Goal: Task Accomplishment & Management: Use online tool/utility

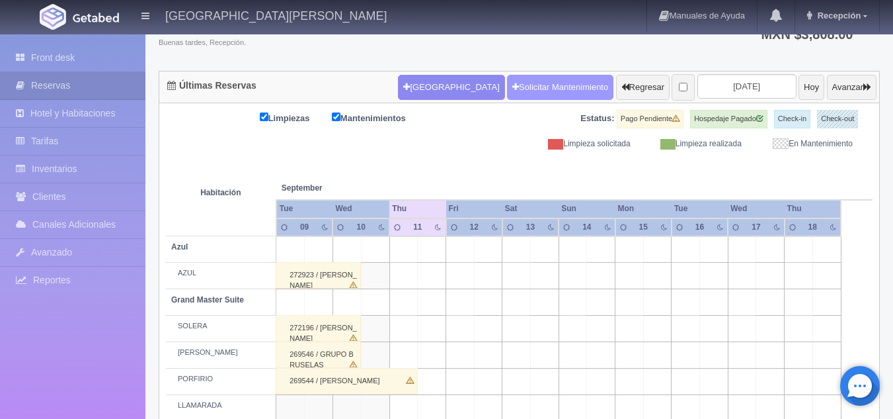
scroll to position [99, 0]
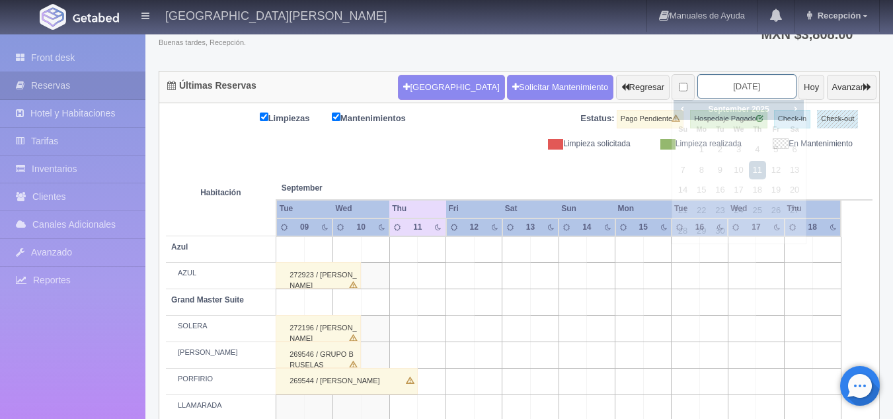
click at [699, 87] on input "[DATE]" at bounding box center [747, 86] width 99 height 24
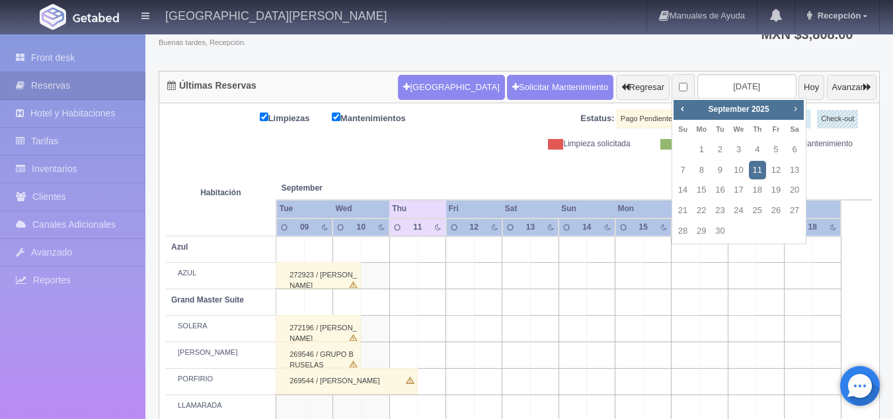
click at [795, 111] on span "Next" at bounding box center [795, 108] width 11 height 11
click at [719, 189] on link "14" at bounding box center [719, 189] width 17 height 19
type input "[DATE]"
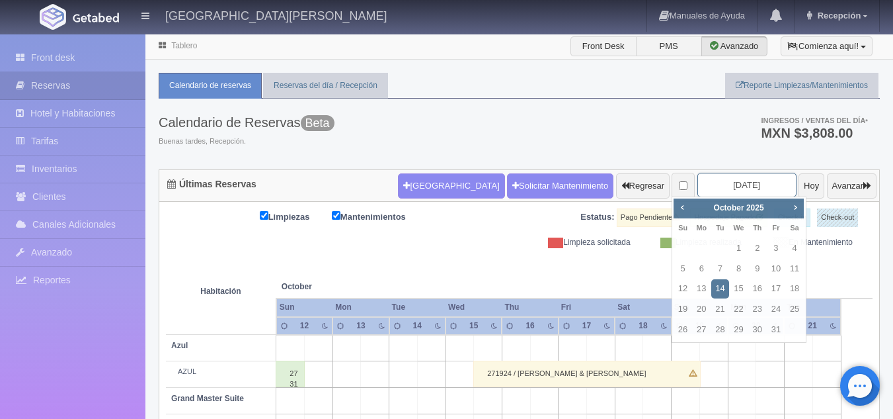
click at [726, 189] on input "[DATE]" at bounding box center [747, 185] width 99 height 24
click at [682, 206] on span "Prev" at bounding box center [682, 207] width 11 height 11
click at [680, 282] on link "14" at bounding box center [682, 288] width 17 height 19
type input "2025-09-14"
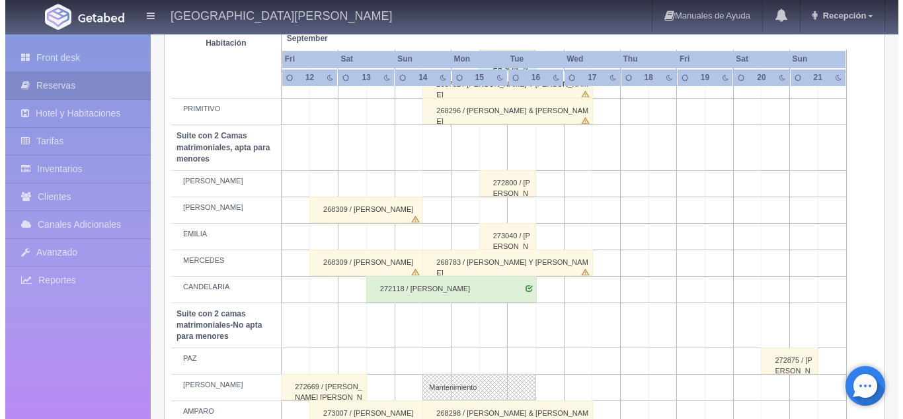
scroll to position [879, 0]
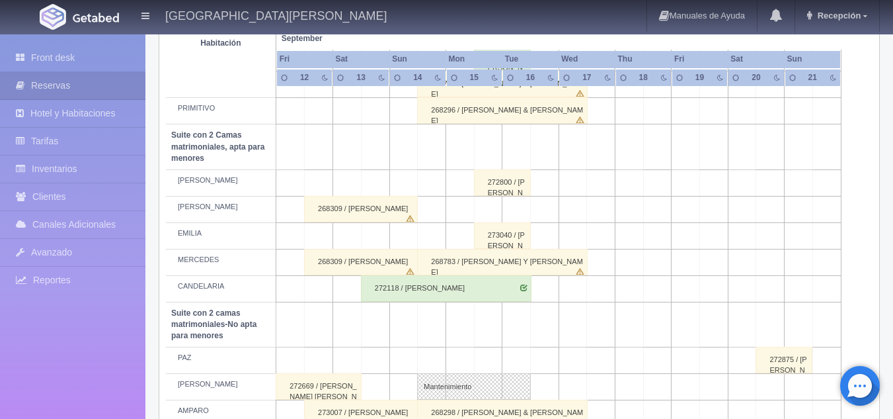
click at [438, 206] on td at bounding box center [432, 209] width 28 height 26
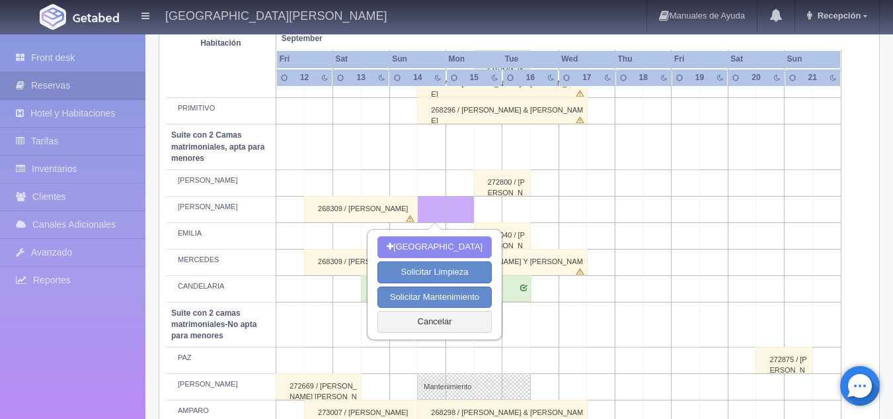
click at [510, 210] on td at bounding box center [516, 209] width 28 height 26
click at [440, 296] on button "Solicitar Mantenimiento" at bounding box center [435, 297] width 114 height 22
select select "Mantenimiento"
type input "14-09-2025"
type input "16-09-2025"
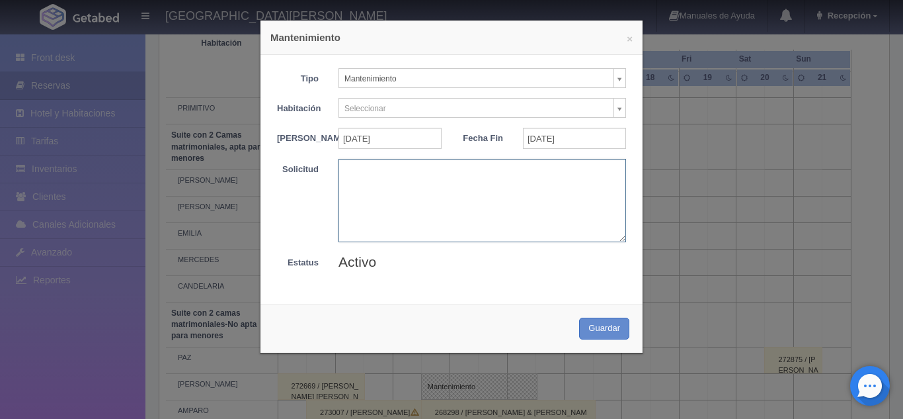
click at [385, 171] on textarea at bounding box center [483, 200] width 288 height 83
type textarea "pendiente tania muñoz"
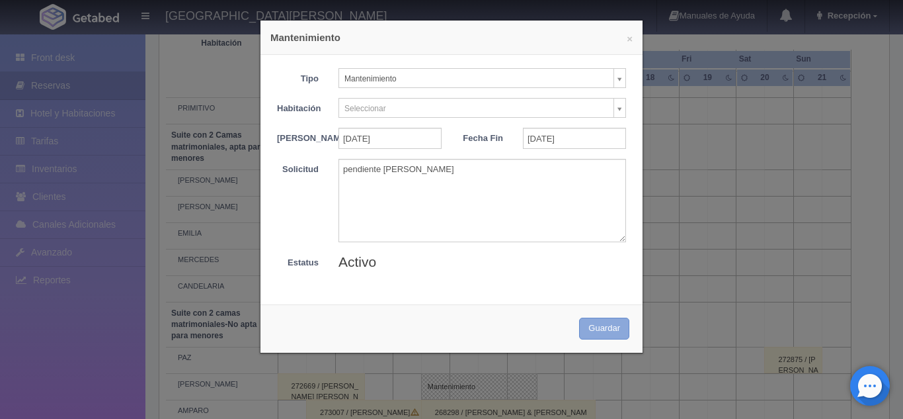
click at [605, 339] on button "Guardar" at bounding box center [604, 328] width 50 height 22
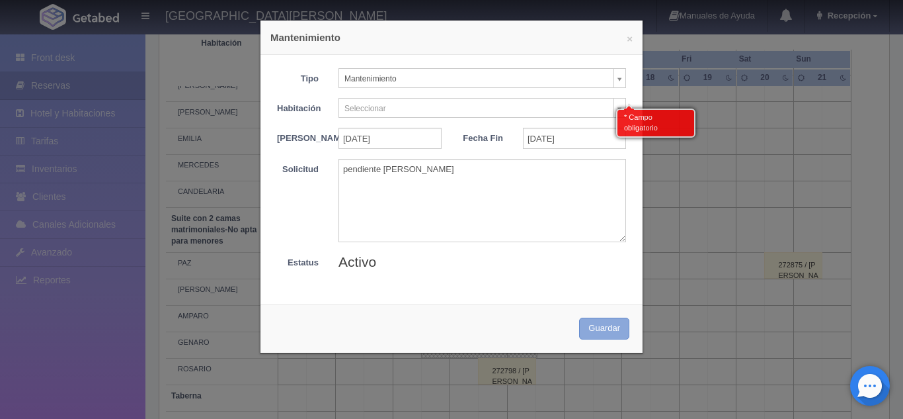
scroll to position [977, 0]
click at [616, 102] on div "* Campo obligatorio" at bounding box center [655, 119] width 79 height 35
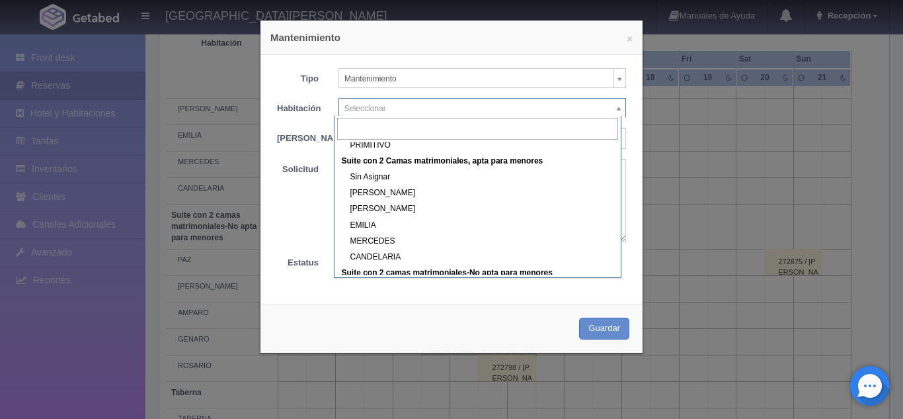
scroll to position [452, 0]
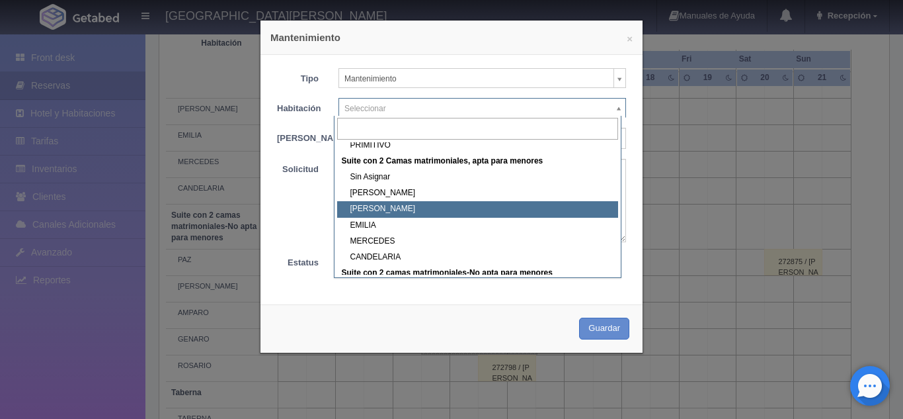
select select "1983_CAMILO"
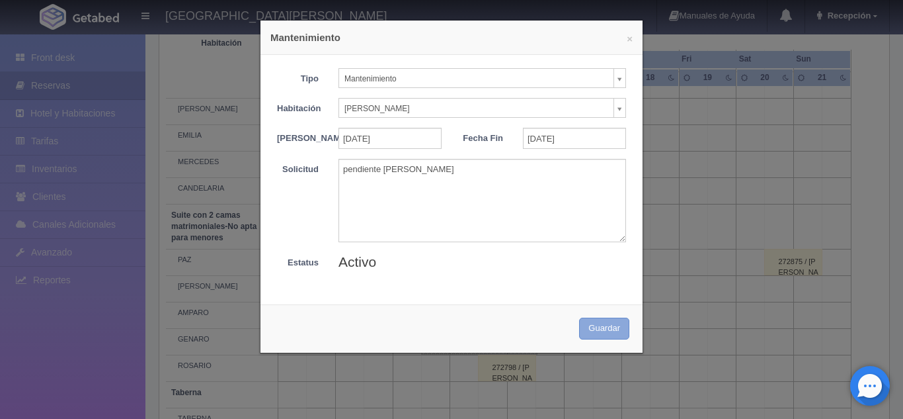
click at [584, 335] on button "Guardar" at bounding box center [604, 328] width 50 height 22
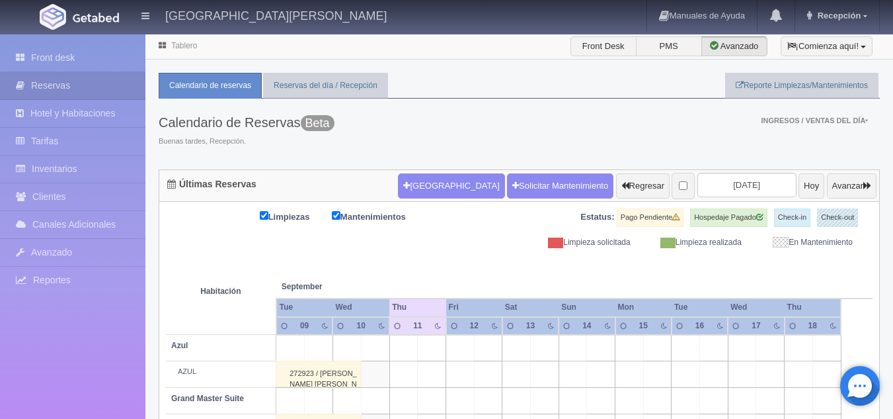
scroll to position [99, 0]
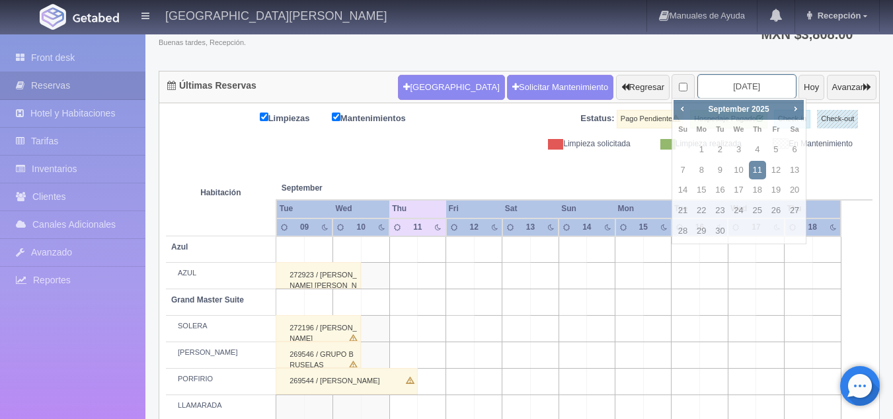
click at [709, 85] on input "[DATE]" at bounding box center [747, 86] width 99 height 24
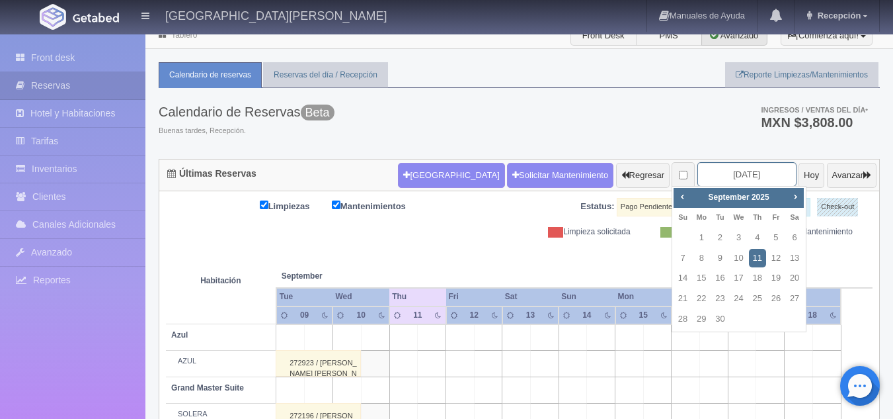
scroll to position [0, 0]
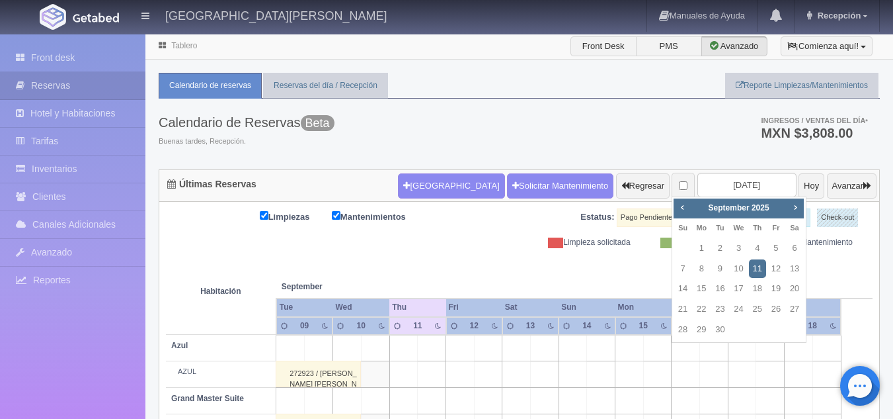
click at [468, 260] on th at bounding box center [431, 273] width 85 height 50
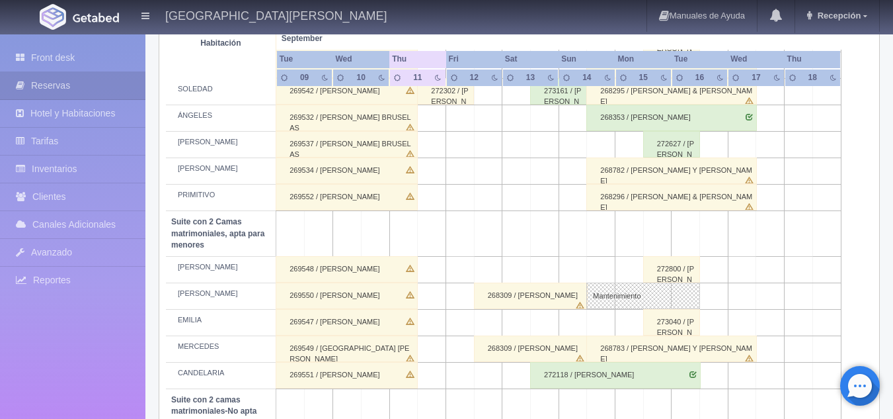
scroll to position [799, 0]
